Goal: Find specific page/section: Find specific page/section

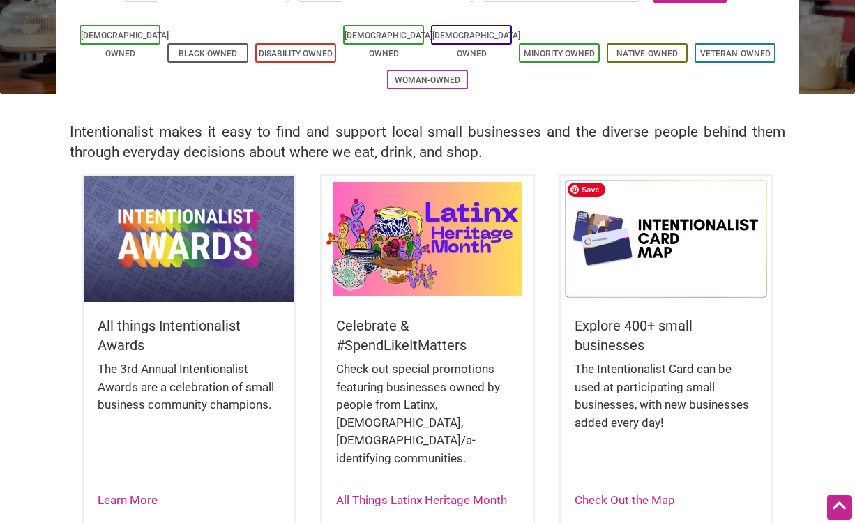
scroll to position [223, 0]
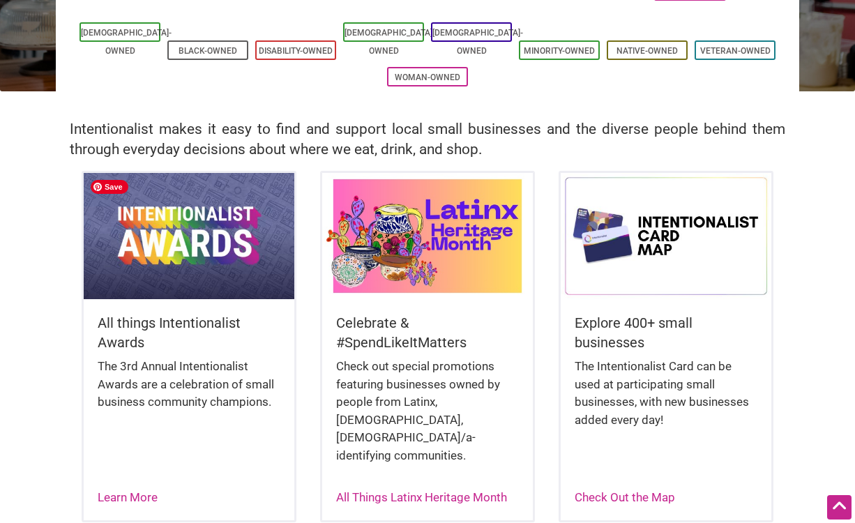
click at [249, 262] on img at bounding box center [189, 236] width 211 height 126
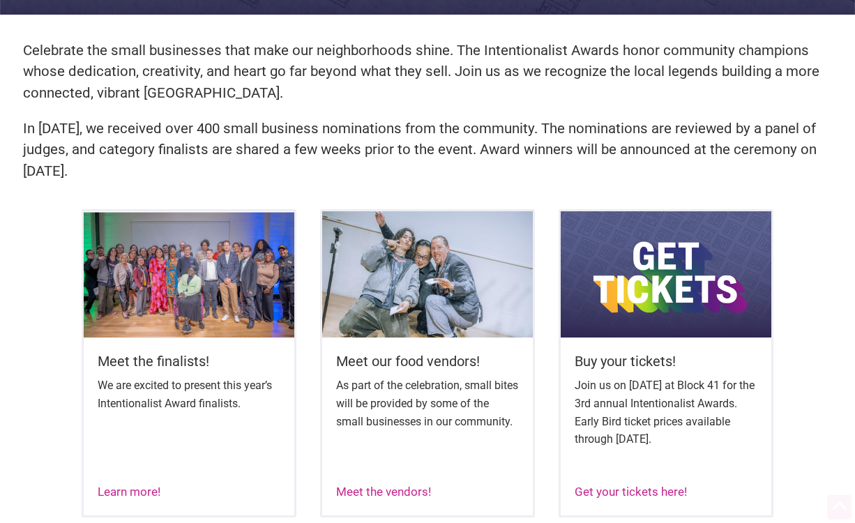
scroll to position [497, 0]
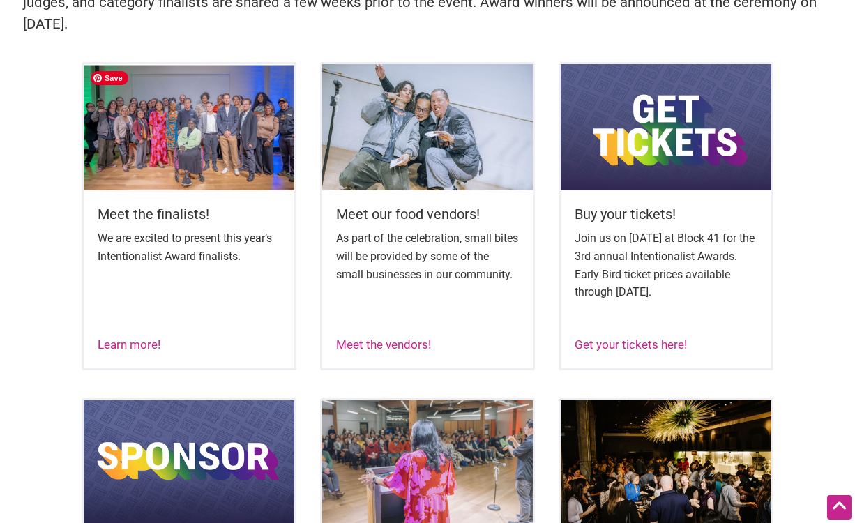
click at [119, 158] on img at bounding box center [189, 127] width 211 height 126
